Goal: Find specific page/section: Find specific page/section

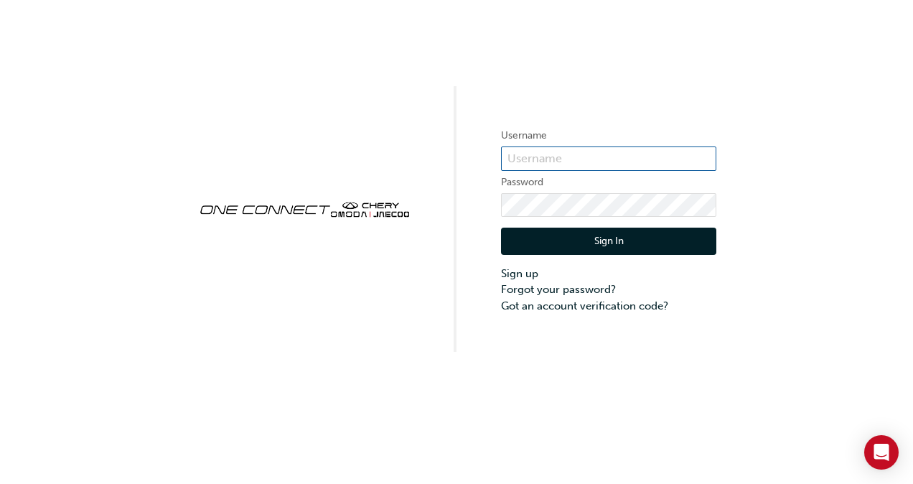
click at [540, 156] on input "text" at bounding box center [608, 158] width 215 height 24
type input "[EMAIL_ADDRESS][DOMAIN_NAME]"
click at [608, 230] on button "Sign In" at bounding box center [608, 240] width 215 height 27
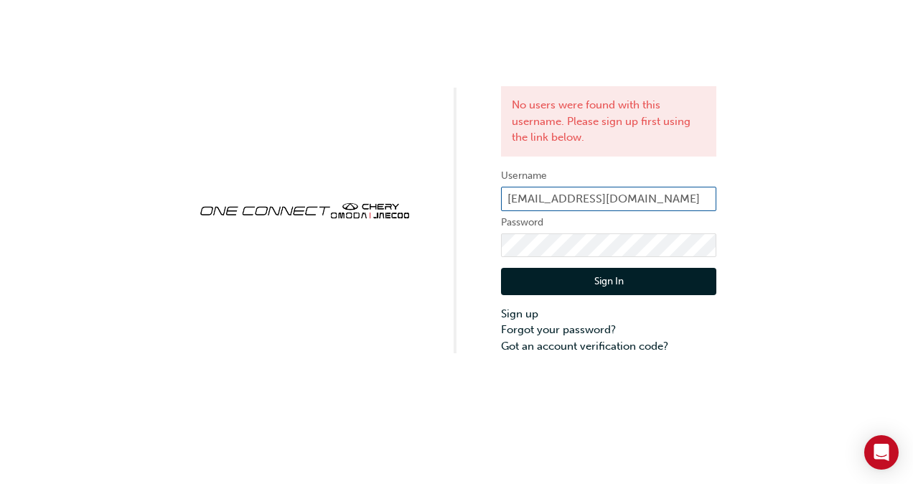
drag, startPoint x: 694, startPoint y: 195, endPoint x: 461, endPoint y: 207, distance: 233.5
click at [462, 207] on div "No users were found with this username. Please sign up first using the link bel…" at bounding box center [456, 177] width 913 height 354
type input "CHAU0763"
click at [573, 276] on button "Sign In" at bounding box center [608, 281] width 215 height 27
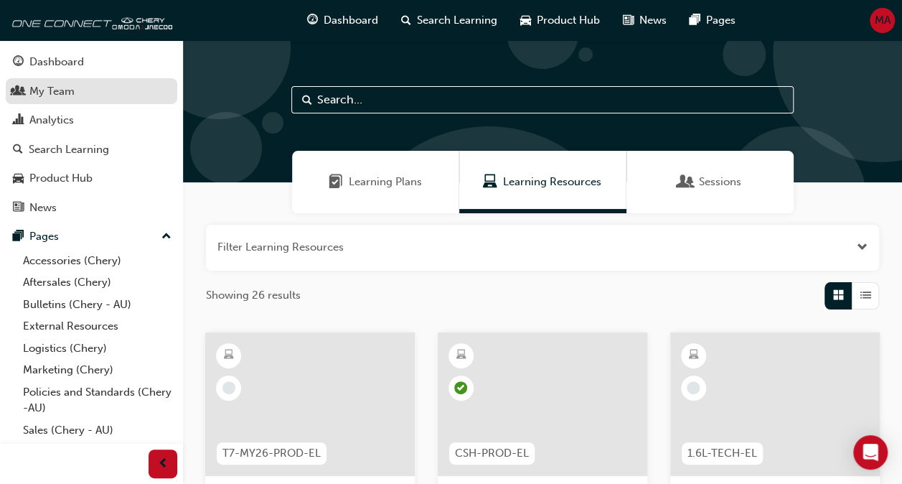
click at [63, 86] on div "My Team" at bounding box center [51, 91] width 45 height 17
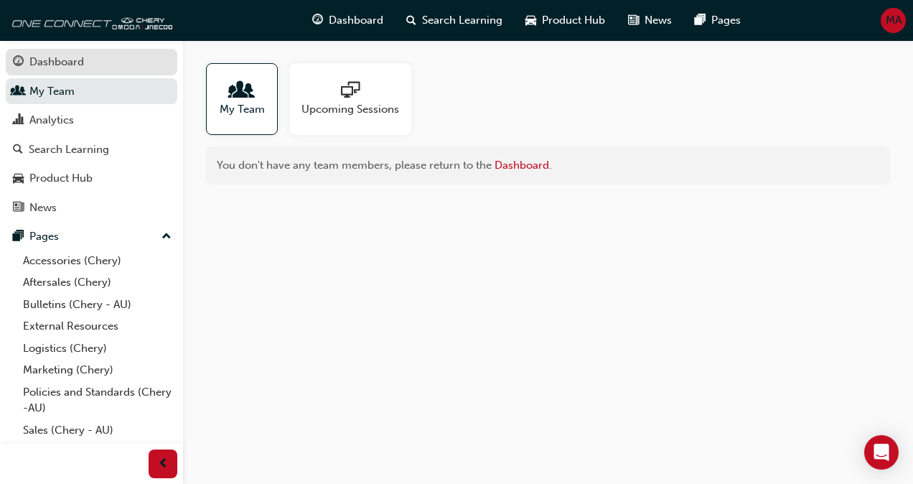
click at [62, 60] on div "Dashboard" at bounding box center [56, 62] width 55 height 17
